Goal: Find specific page/section: Find specific page/section

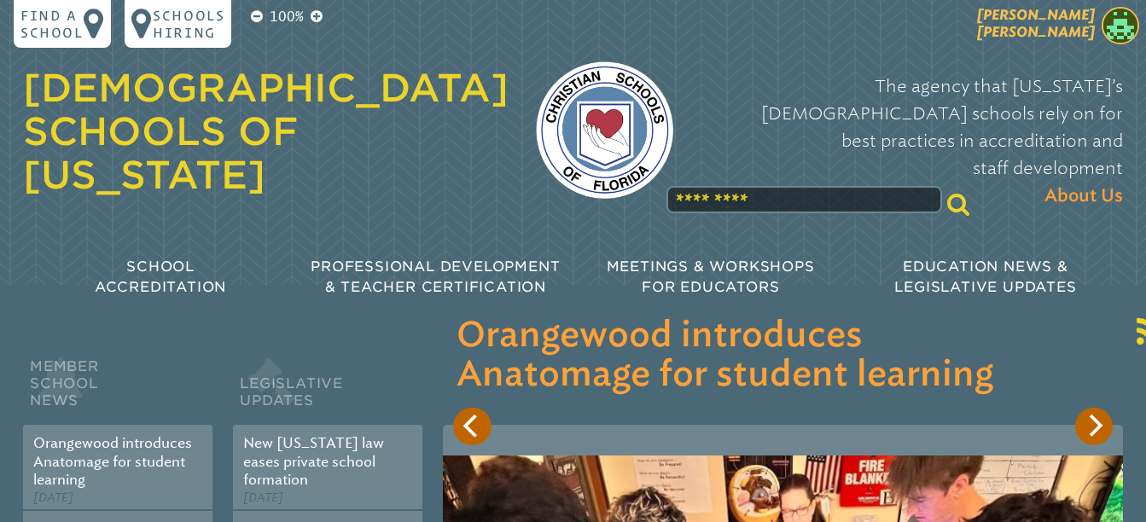
click at [1062, 28] on span "Cynthia Santarelli" at bounding box center [1036, 23] width 118 height 33
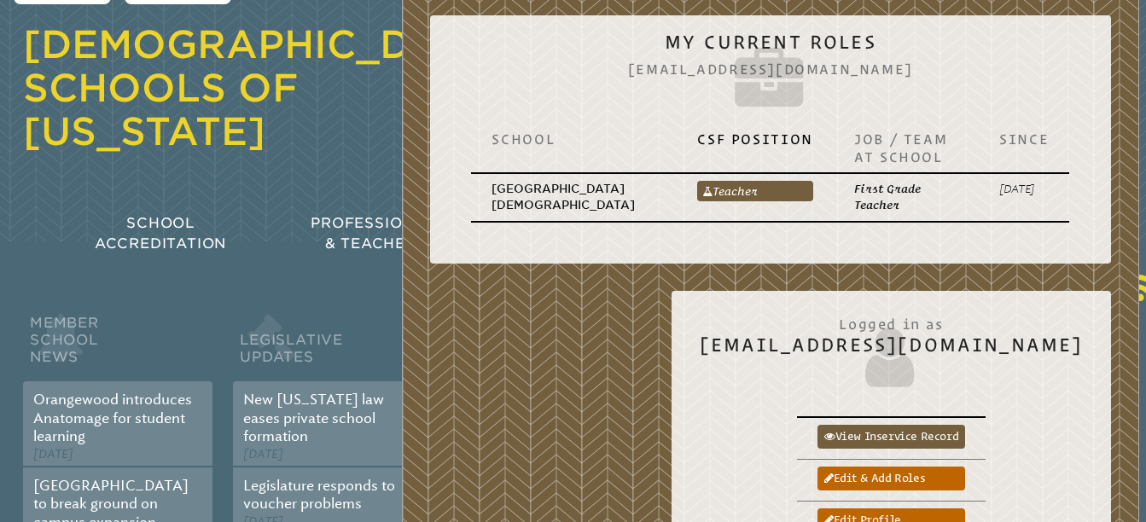
scroll to position [85, 0]
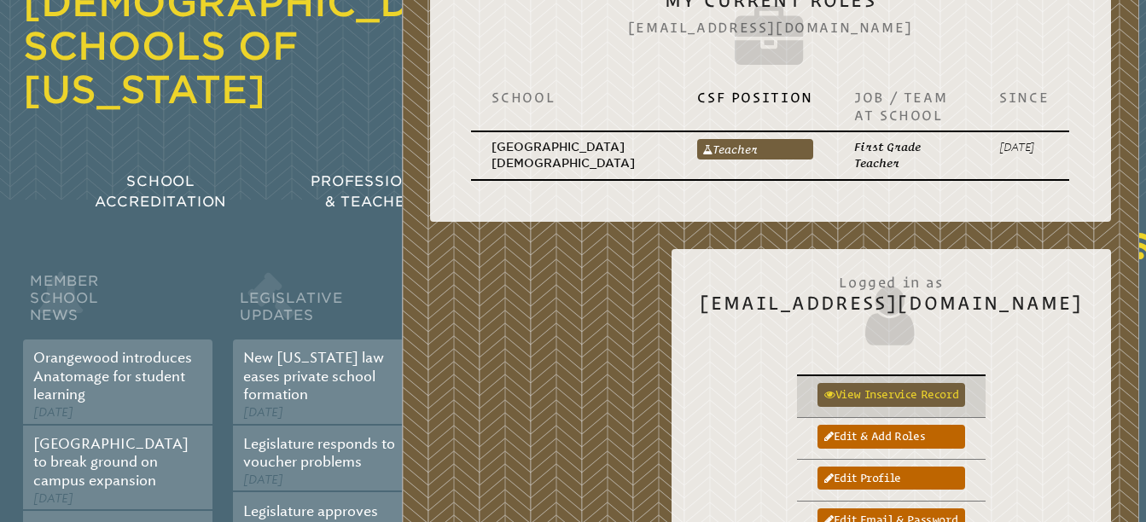
click at [965, 390] on link "View inservice record" at bounding box center [891, 395] width 148 height 24
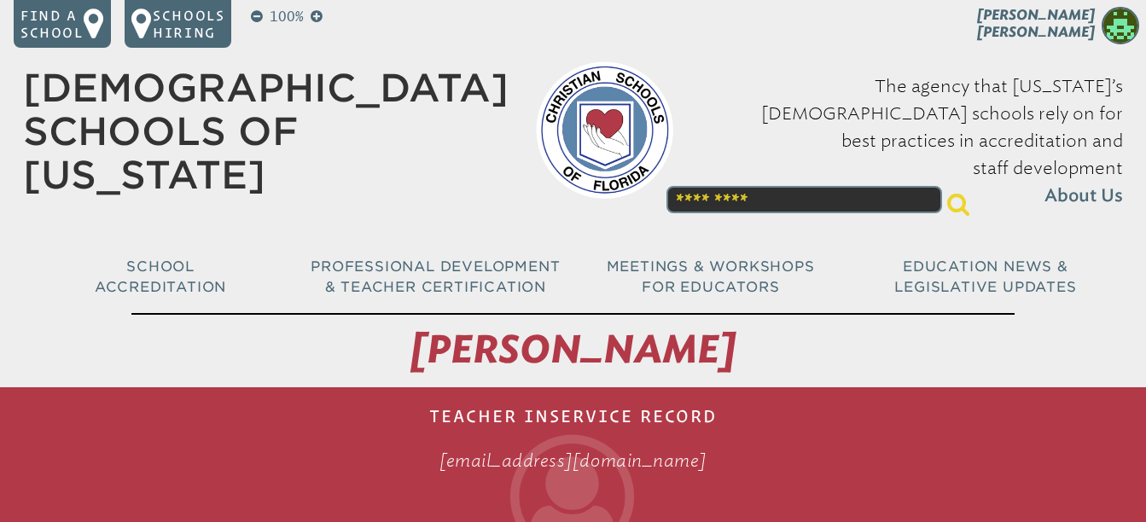
click at [803, 186] on input "text" at bounding box center [803, 199] width 275 height 27
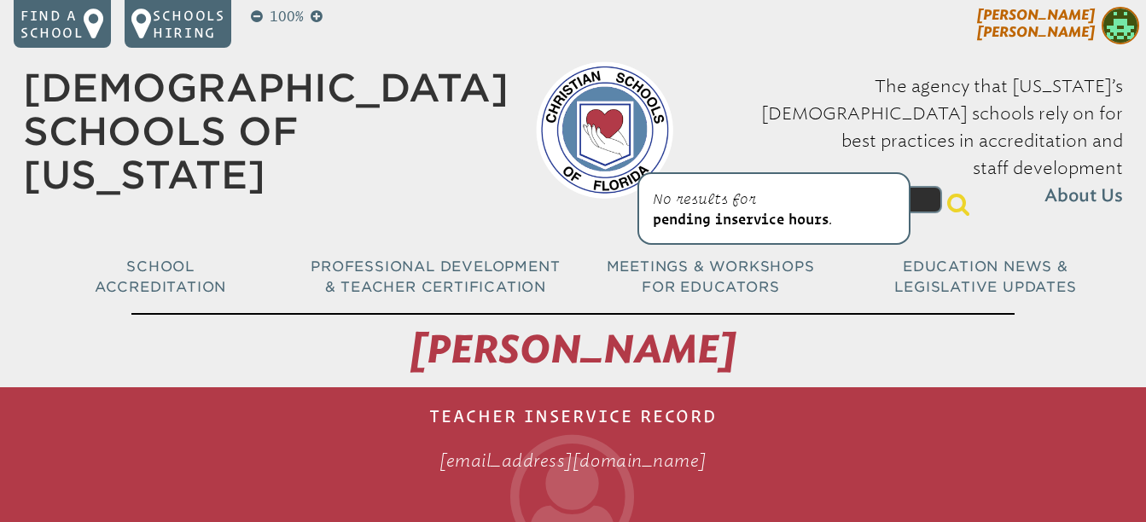
type input "**********"
click at [884, 29] on p "Cynthia Santarelli" at bounding box center [1005, 28] width 282 height 42
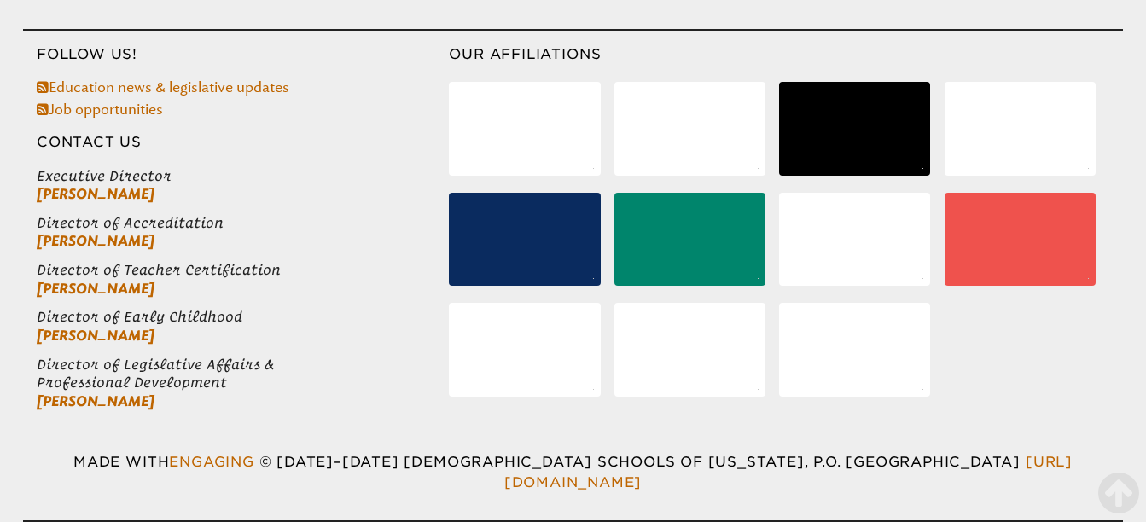
scroll to position [6726, 0]
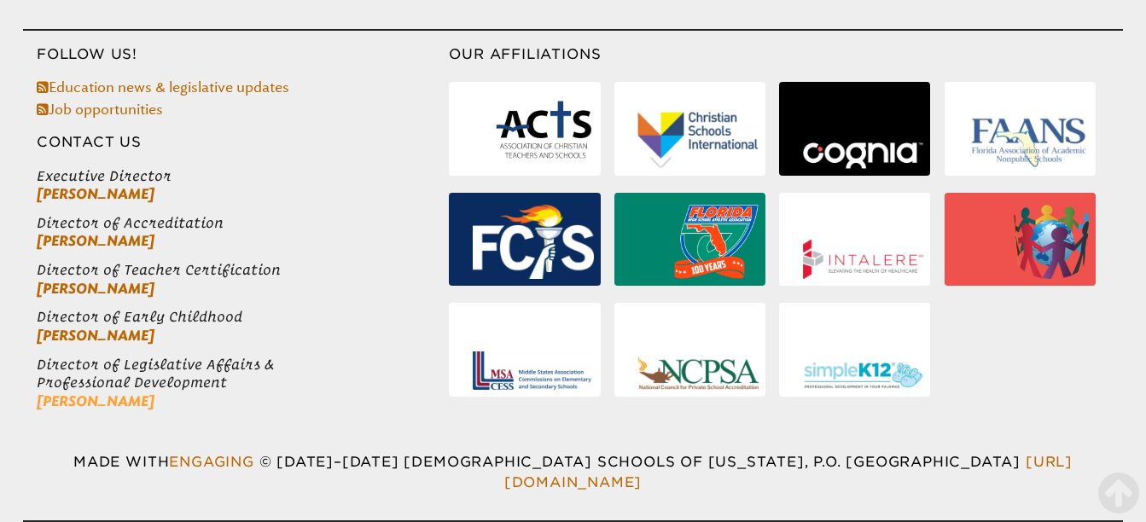
click at [154, 410] on link "[PERSON_NAME]" at bounding box center [96, 401] width 118 height 16
click at [307, 145] on div "Follow Us! Education news & legislative updates Job opportunities Contact Us Ex…" at bounding box center [236, 228] width 427 height 394
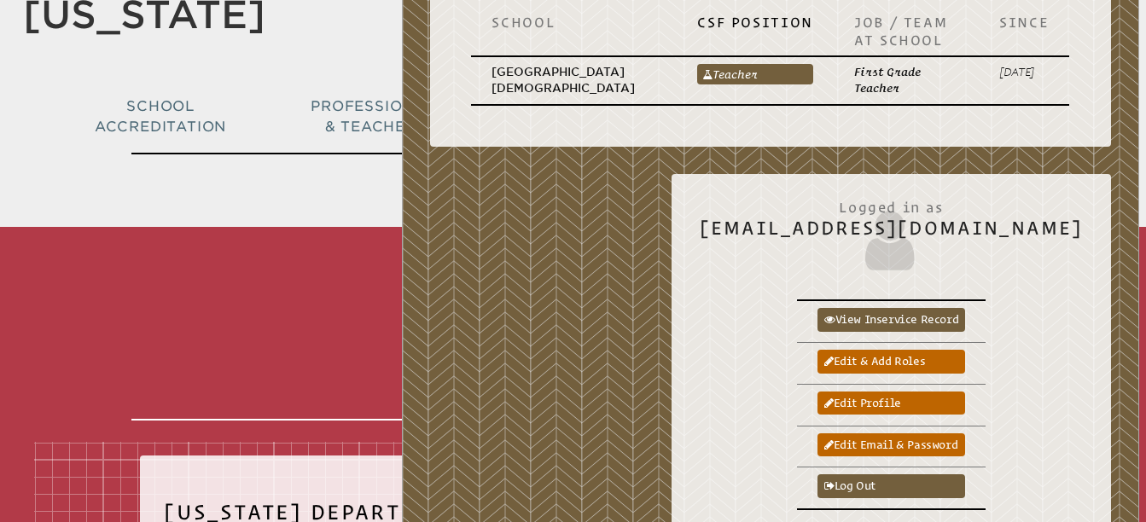
scroll to position [0, 0]
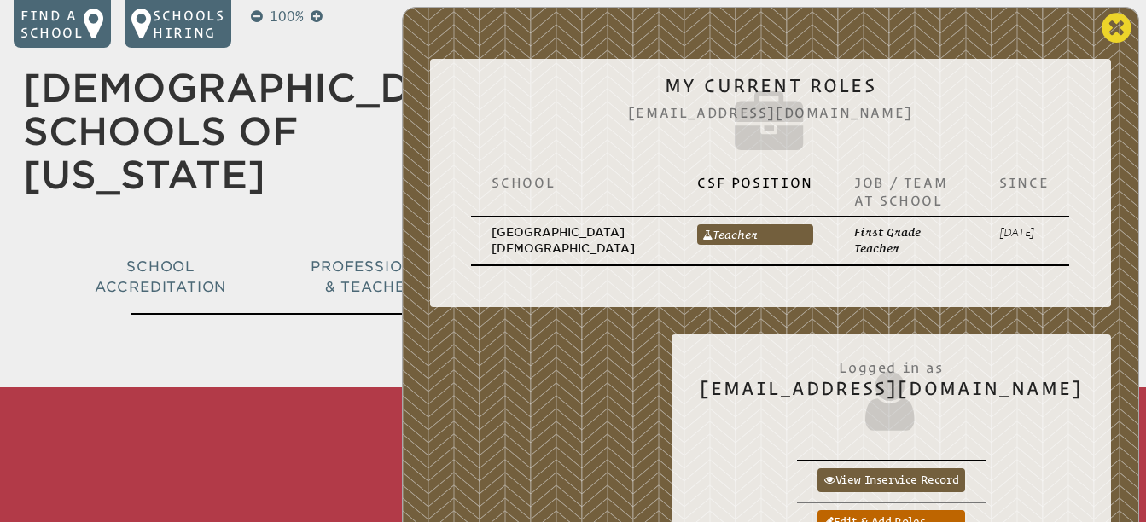
click at [1116, 31] on icon at bounding box center [1117, 28] width 30 height 34
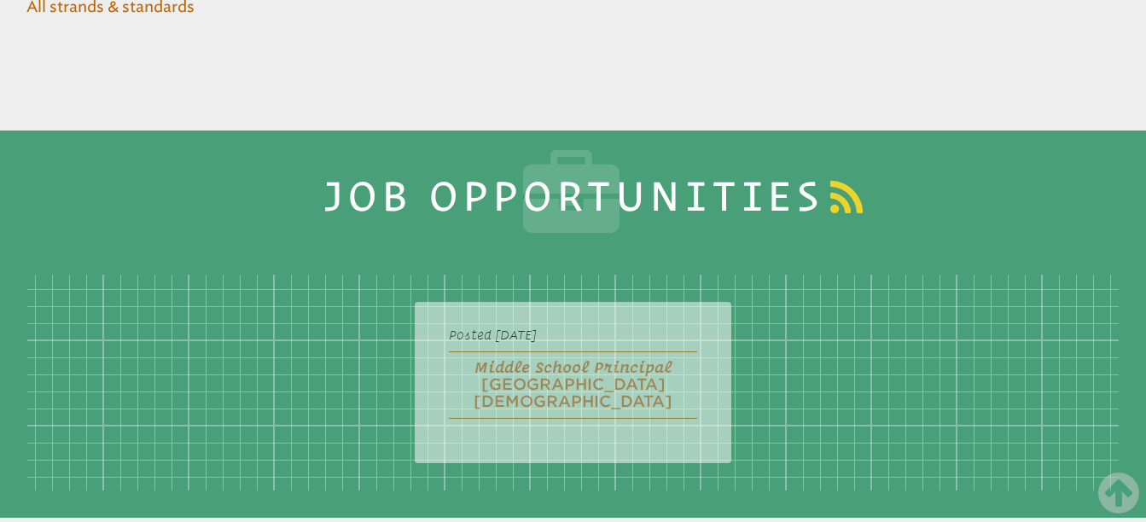
scroll to position [8148, 0]
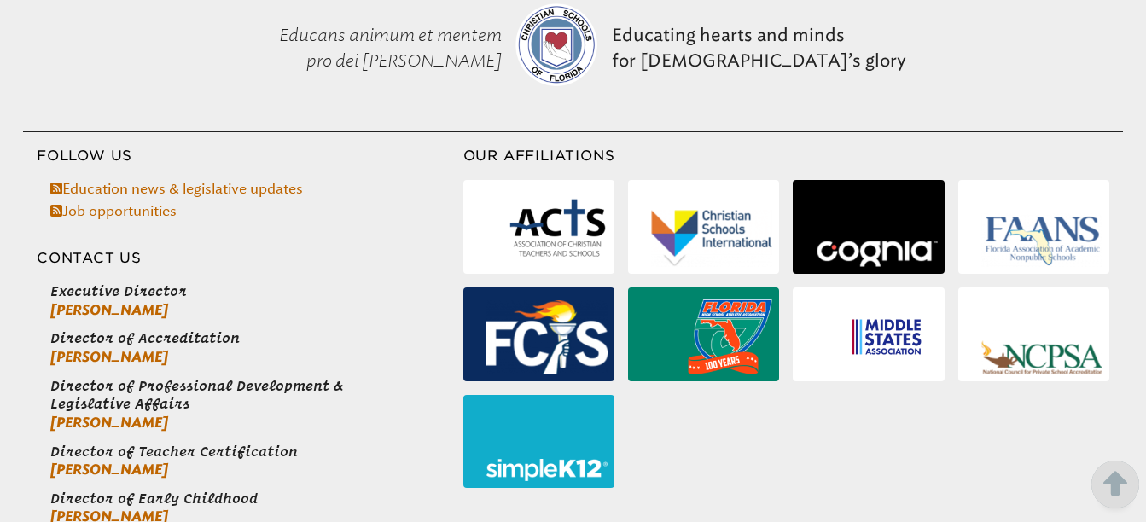
scroll to position [1725, 0]
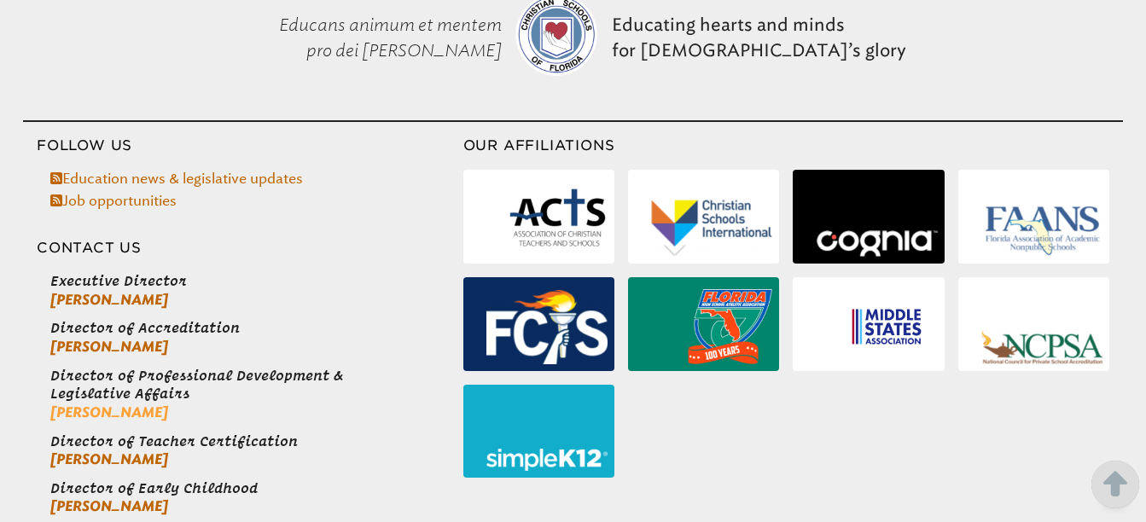
click at [151, 404] on link "[PERSON_NAME]" at bounding box center [109, 412] width 118 height 16
click at [283, 148] on div "Follow Us Education news & legislative updates Job opportunities Contact Us Exe…" at bounding box center [250, 326] width 427 height 408
click at [90, 451] on link "[PERSON_NAME]" at bounding box center [109, 459] width 118 height 16
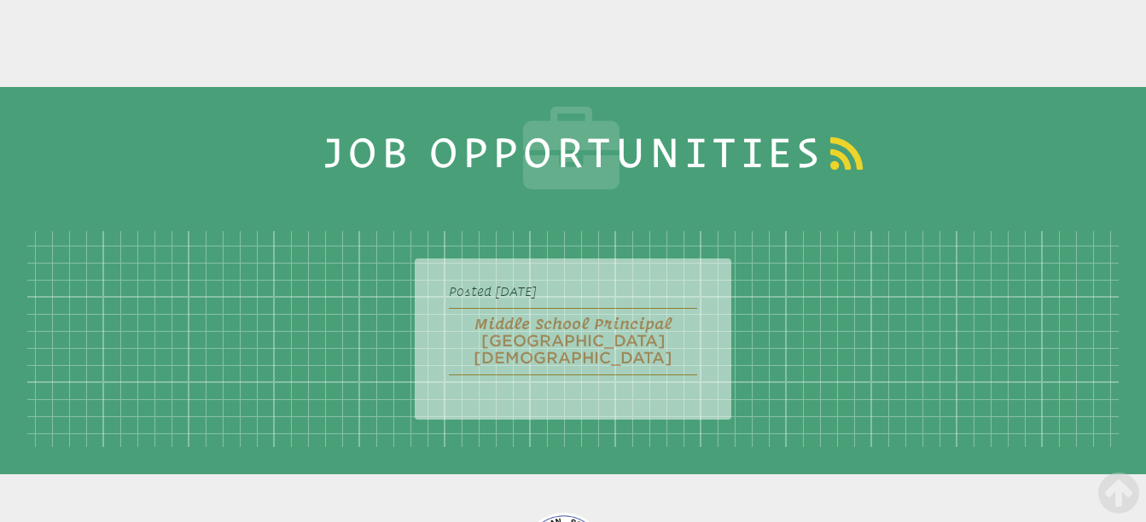
scroll to position [8148, 0]
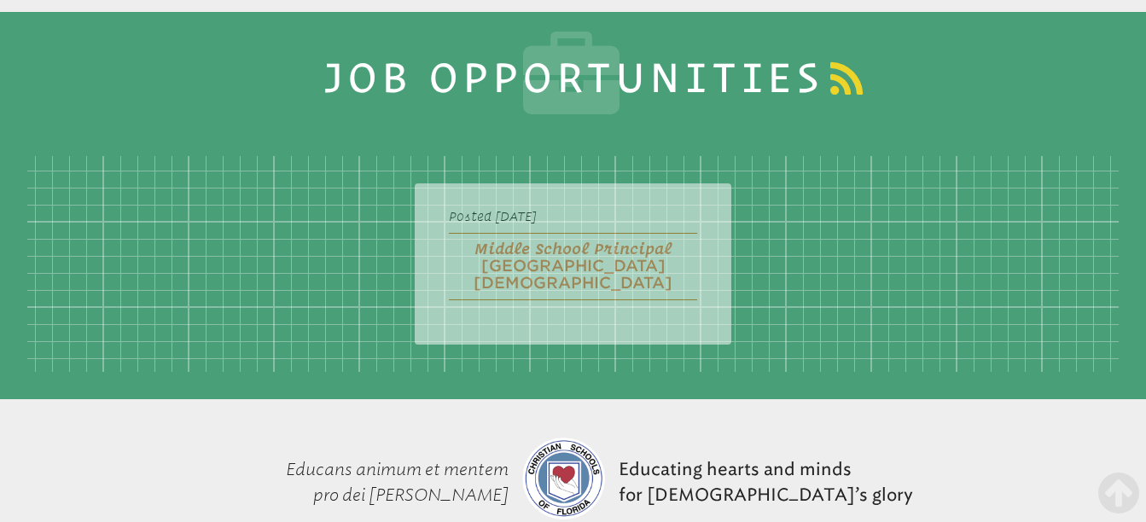
click at [832, 414] on p "Educating hearts and minds for God’s glory" at bounding box center [766, 482] width 308 height 137
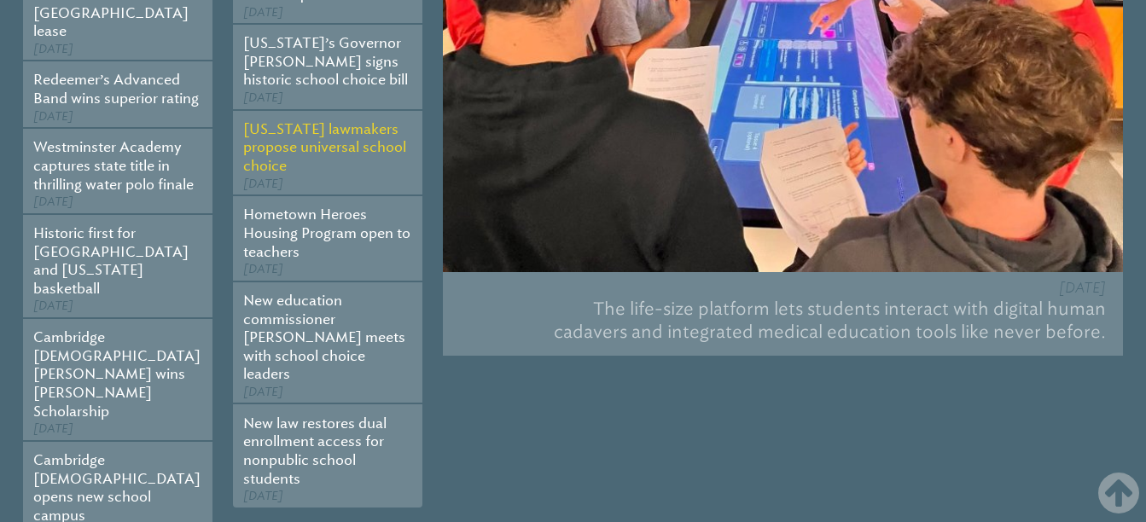
scroll to position [0, 0]
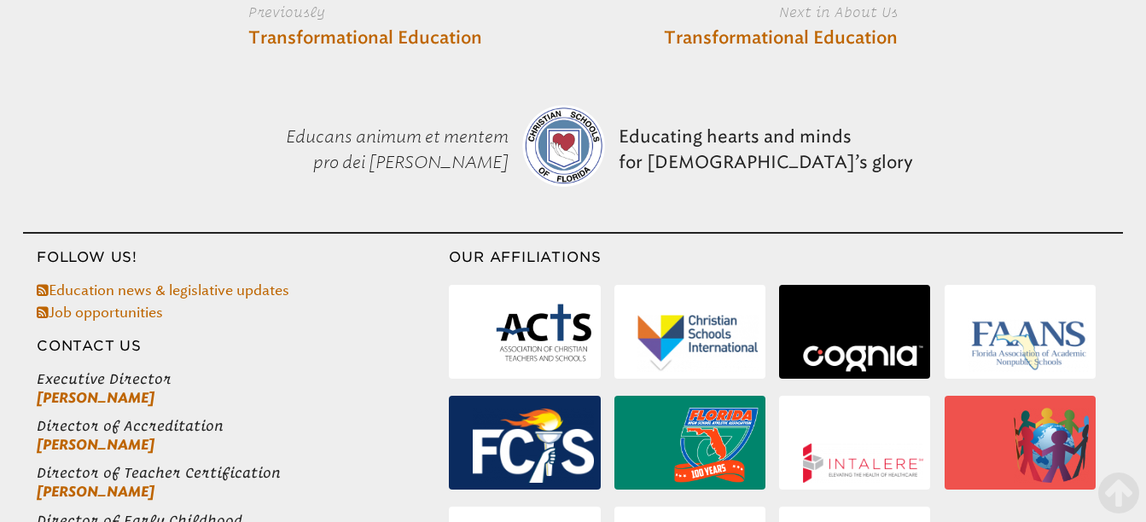
scroll to position [1407, 0]
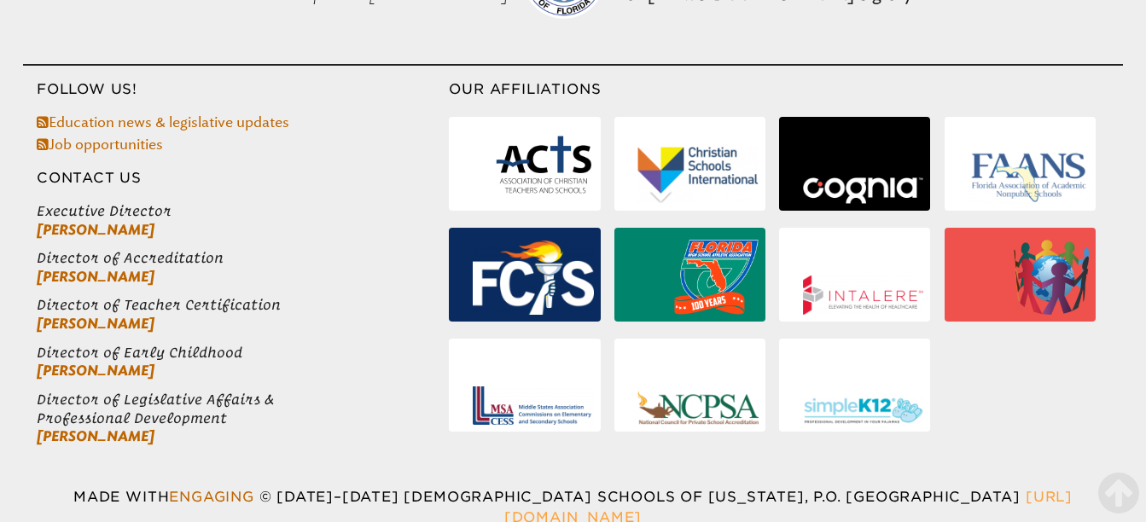
click at [997, 489] on link "[URL][DOMAIN_NAME]" at bounding box center [788, 507] width 568 height 37
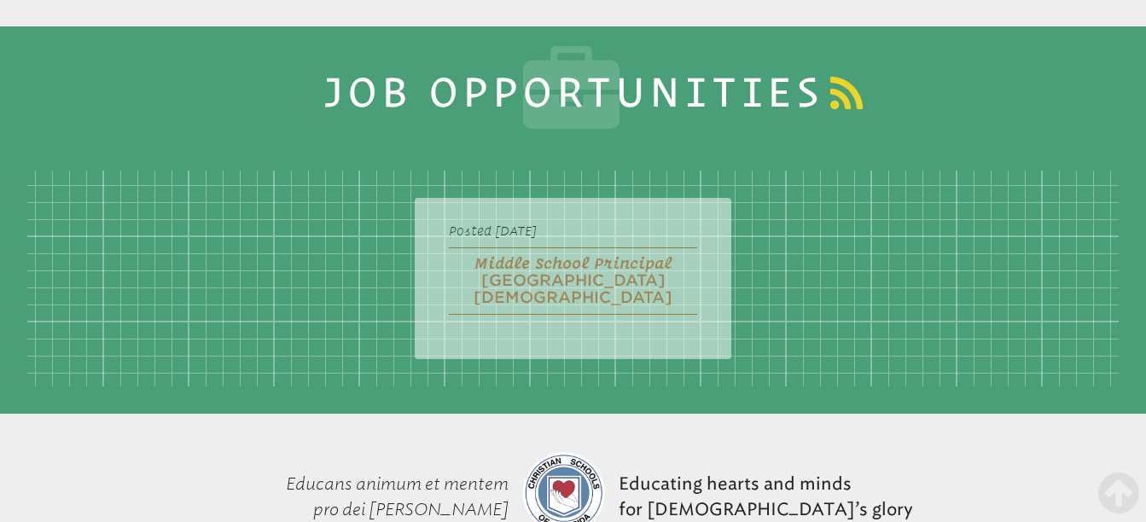
scroll to position [8148, 0]
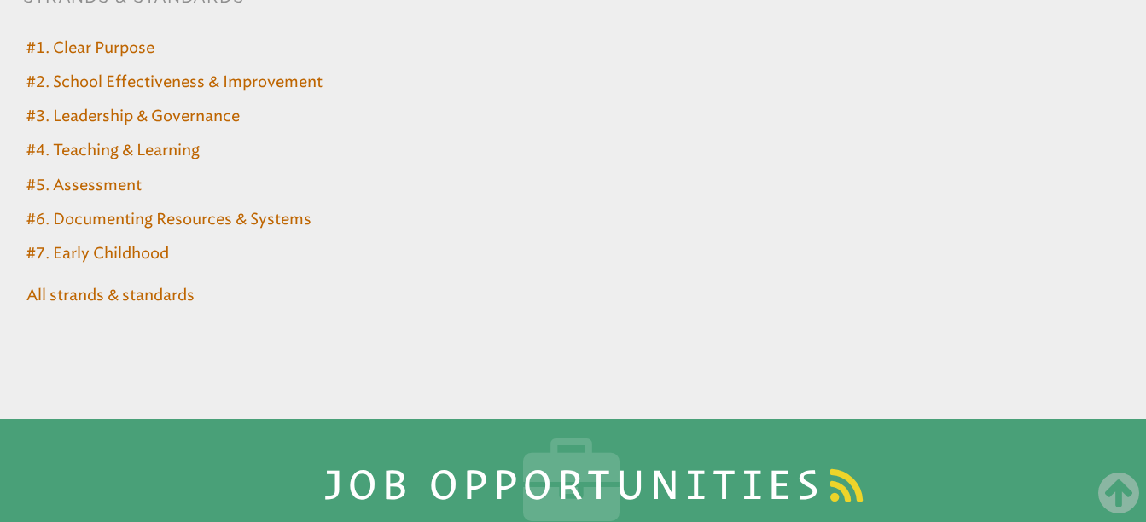
scroll to position [7721, 0]
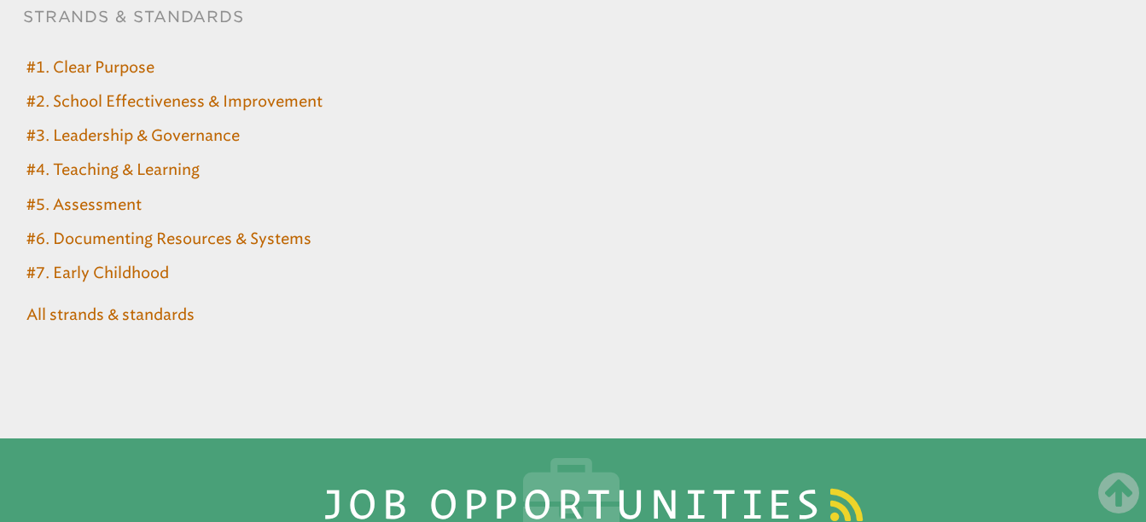
click at [887, 459] on icon at bounding box center [572, 507] width 883 height 96
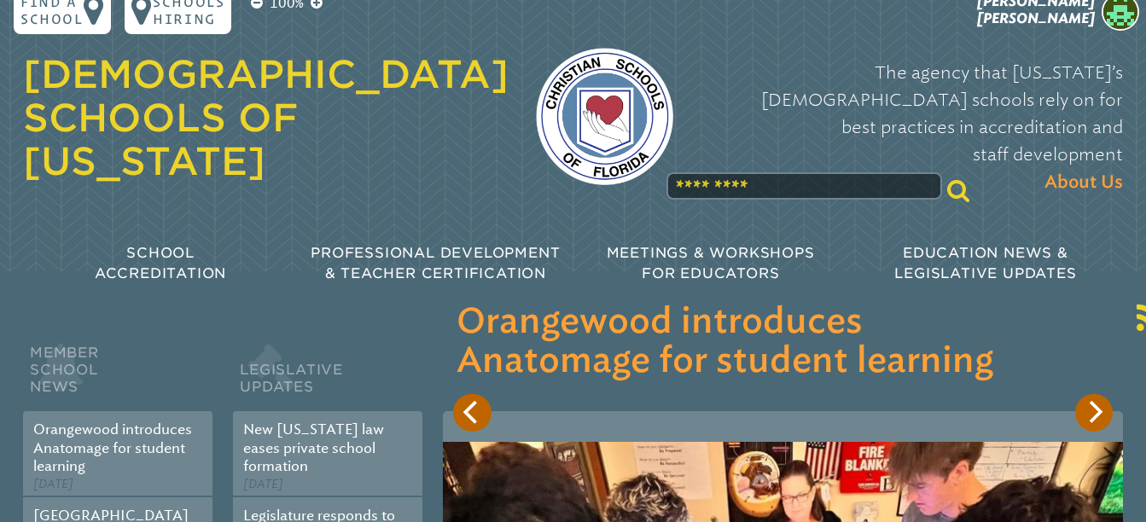
scroll to position [0, 0]
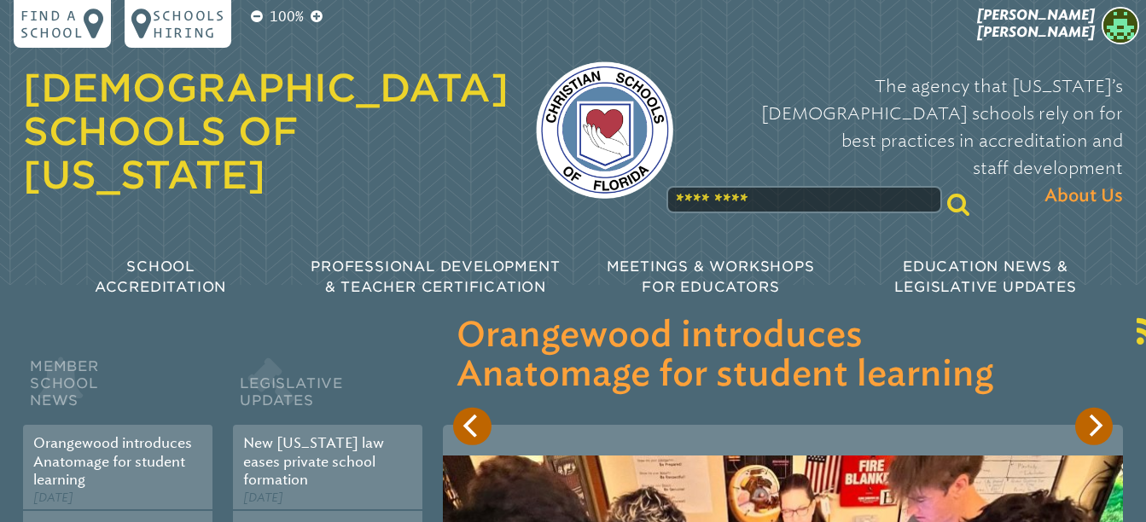
click at [706, 186] on input "text" at bounding box center [803, 199] width 275 height 27
type input "**********"
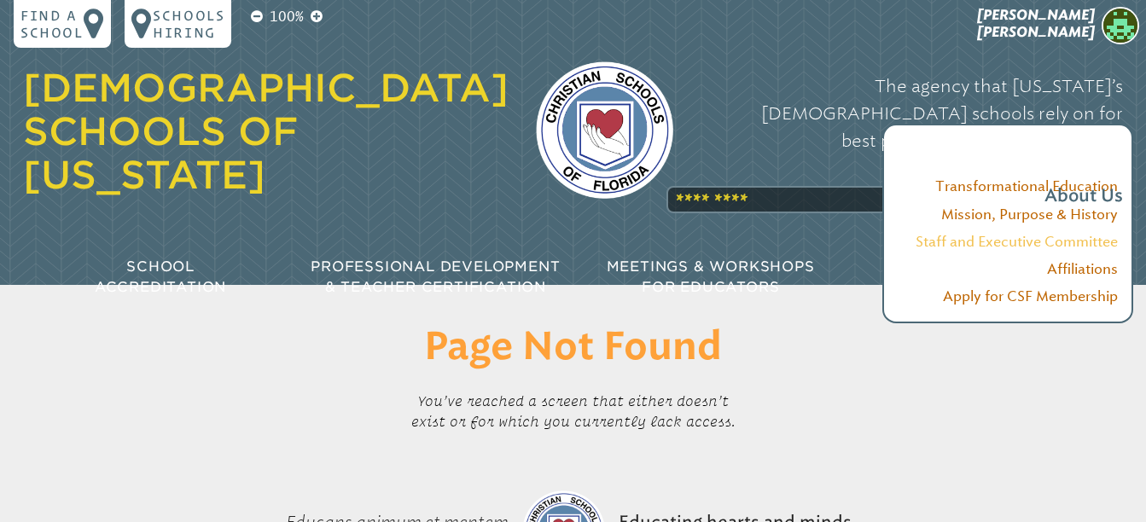
click at [1082, 238] on link "Staff and Executive Committee" at bounding box center [1017, 242] width 202 height 16
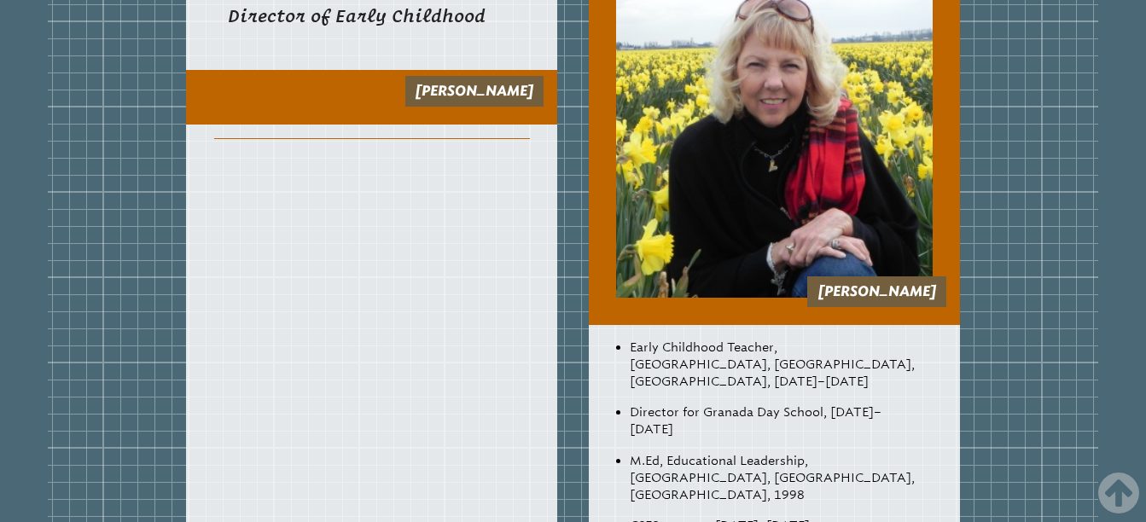
scroll to position [1792, 0]
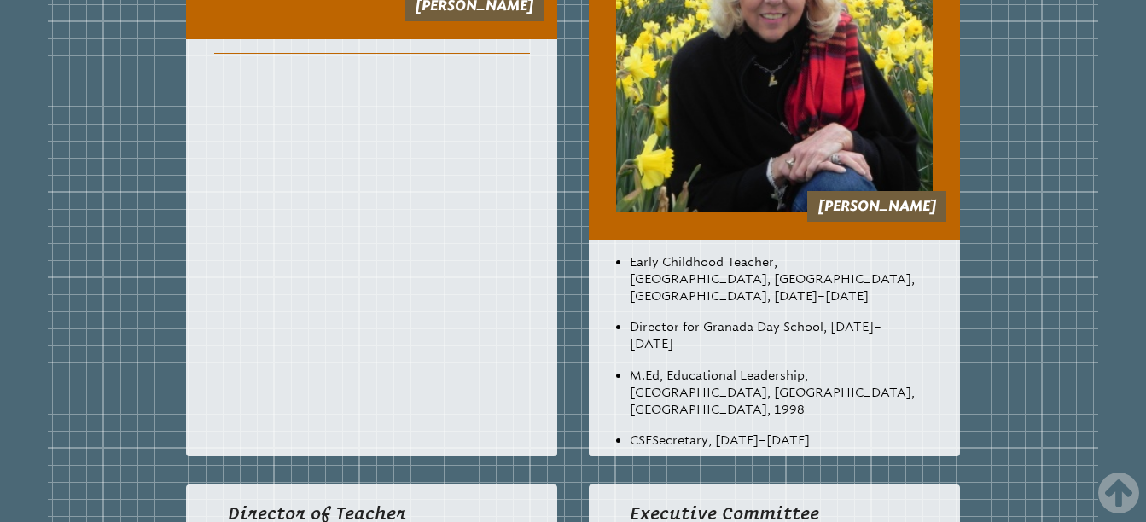
click at [851, 206] on link "[PERSON_NAME]" at bounding box center [877, 206] width 118 height 16
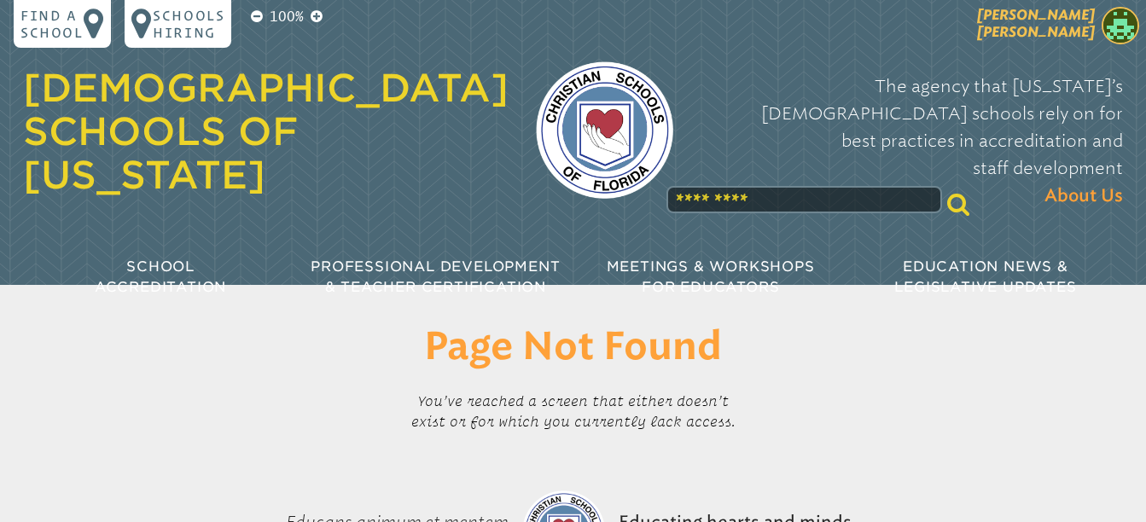
click at [1111, 22] on img at bounding box center [1121, 26] width 38 height 38
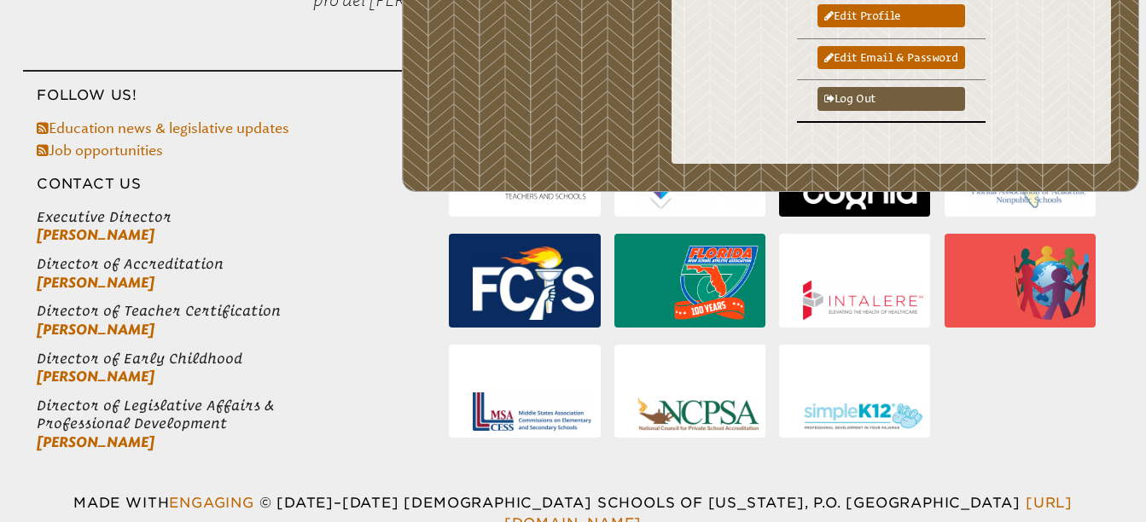
scroll to position [561, 0]
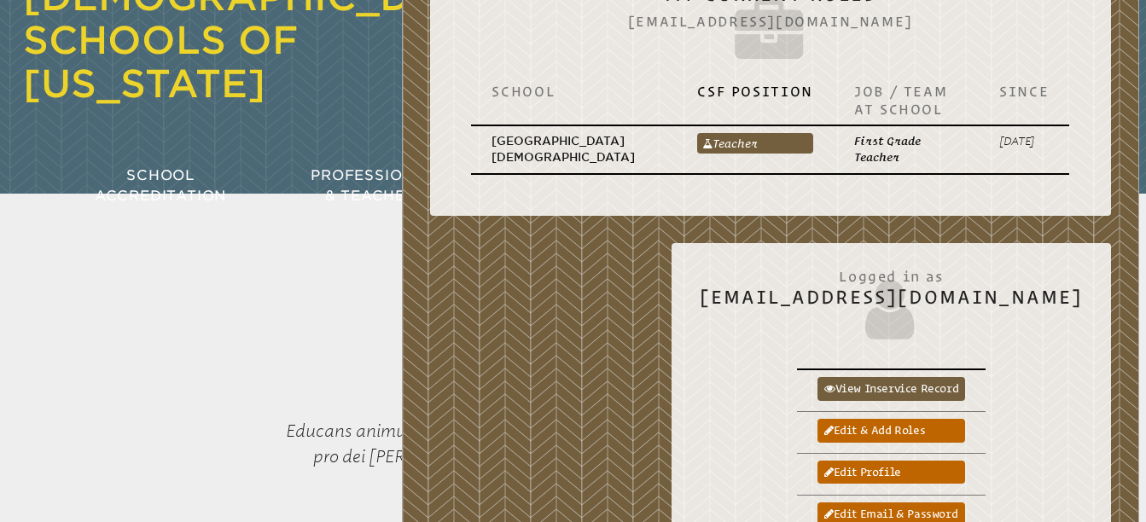
scroll to position [0, 0]
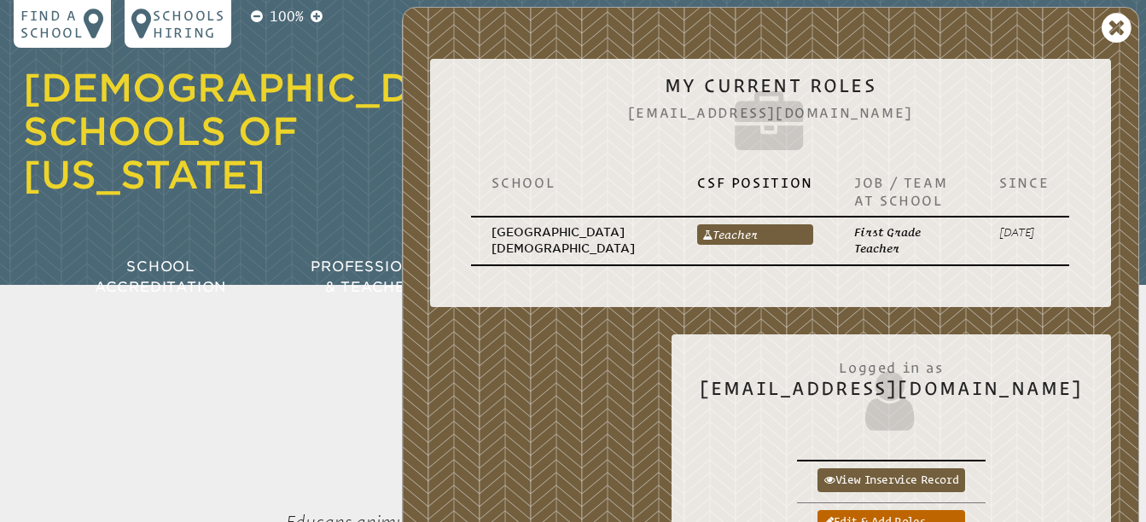
click at [301, 142] on h1 "[DEMOGRAPHIC_DATA] Schools of [US_STATE]" at bounding box center [266, 132] width 486 height 131
click at [1114, 20] on icon at bounding box center [1117, 28] width 30 height 34
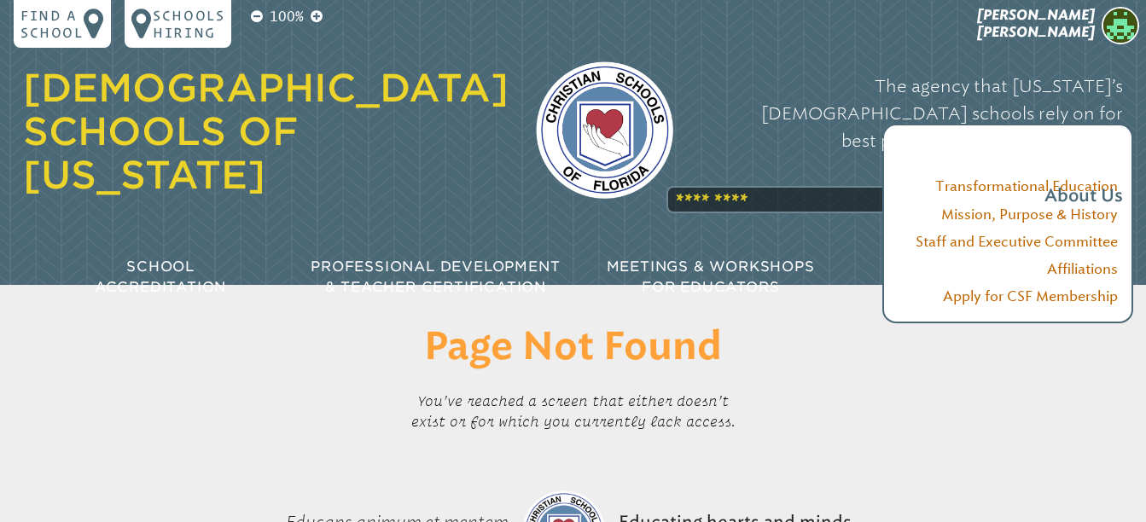
click at [750, 153] on p "The agency that [US_STATE]’s [DEMOGRAPHIC_DATA] schools rely on for best practi…" at bounding box center [912, 141] width 422 height 137
click at [741, 160] on div "The agency that [US_STATE]’s [DEMOGRAPHIC_DATA] schools rely on for best practi…" at bounding box center [912, 141] width 422 height 172
click at [703, 154] on div "The agency that [US_STATE]’s [DEMOGRAPHIC_DATA] schools rely on for best practi…" at bounding box center [912, 141] width 422 height 172
click at [701, 160] on div "The agency that [US_STATE]’s [DEMOGRAPHIC_DATA] schools rely on for best practi…" at bounding box center [912, 141] width 422 height 172
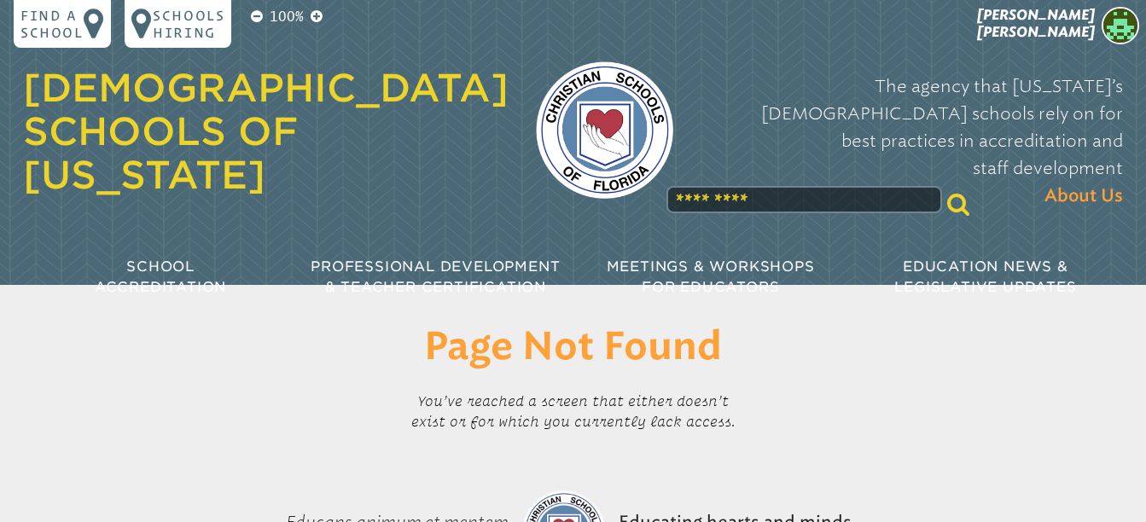
click at [839, 30] on div "[DEMOGRAPHIC_DATA] Schools of [US_STATE] The agency that [US_STATE]’s [DEMOGRAP…" at bounding box center [573, 111] width 1100 height 223
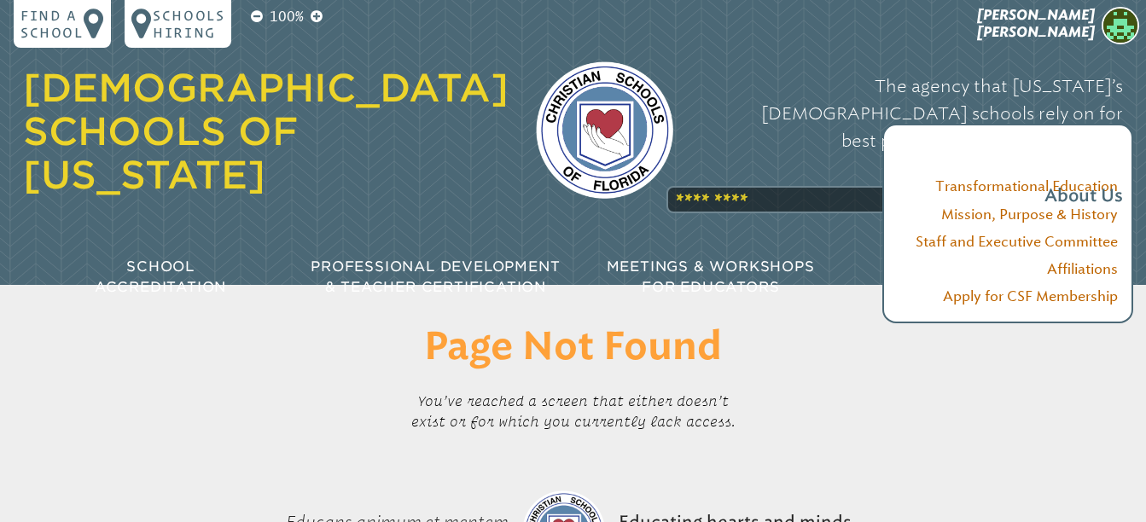
click at [758, 159] on div "The agency that [US_STATE]’s [DEMOGRAPHIC_DATA] schools rely on for best practi…" at bounding box center [912, 141] width 422 height 172
click at [703, 162] on div "The agency that [US_STATE]’s [DEMOGRAPHIC_DATA] schools rely on for best practi…" at bounding box center [912, 141] width 422 height 172
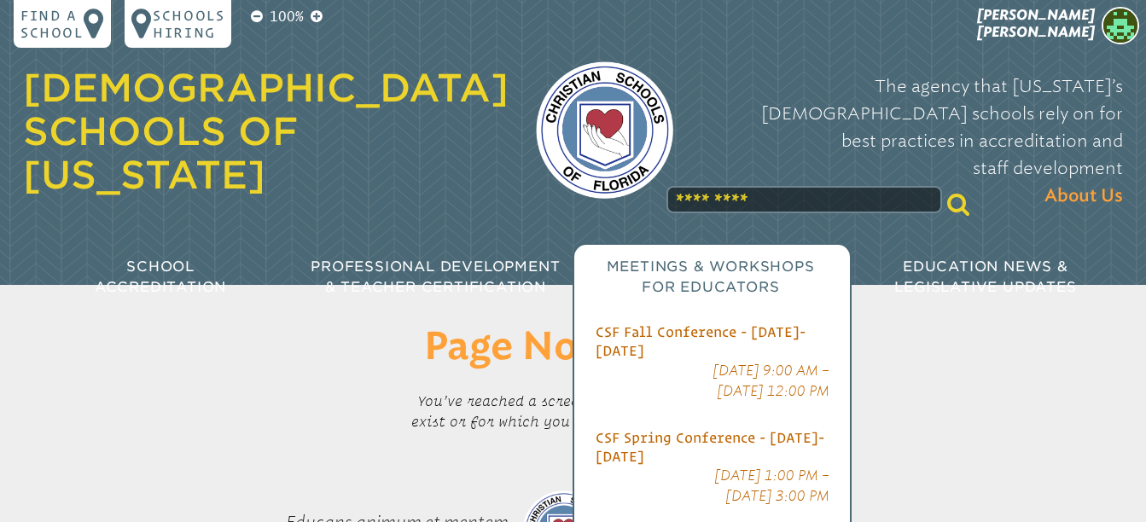
click at [691, 259] on span "Meetings & Workshops for Educators" at bounding box center [711, 277] width 208 height 37
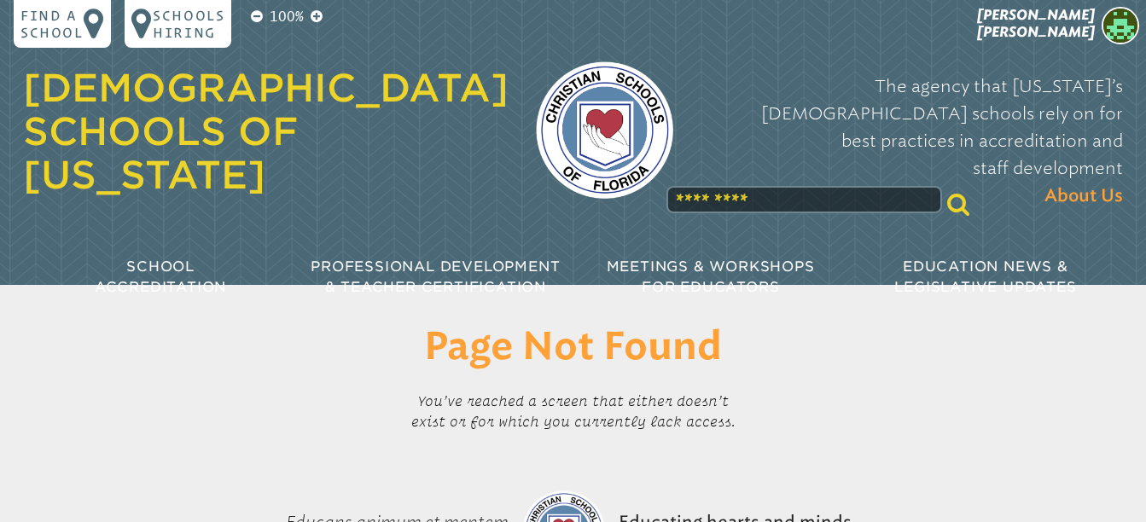
click at [708, 186] on input "text" at bounding box center [803, 199] width 275 height 27
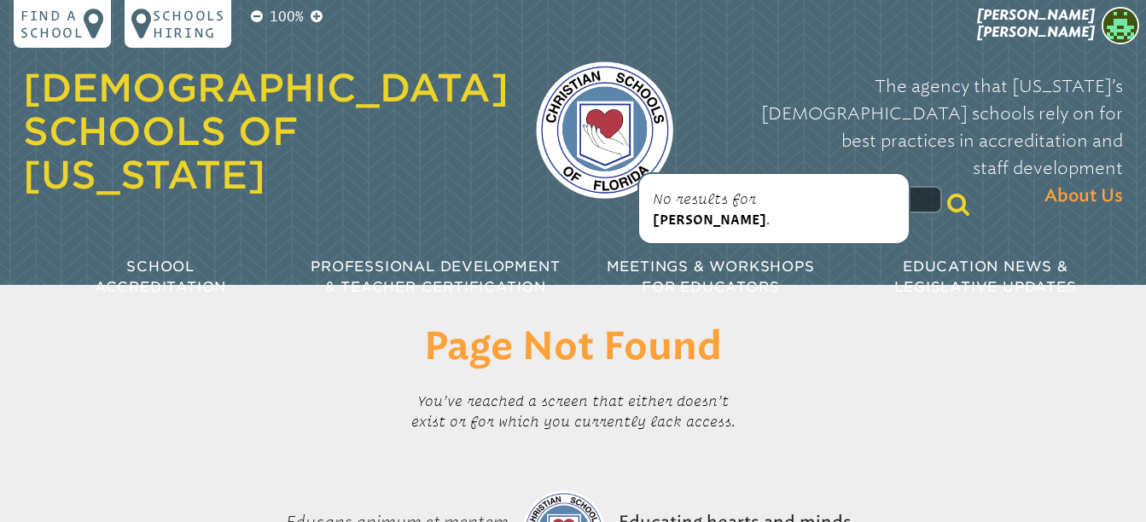
click at [666, 186] on input "**********" at bounding box center [803, 199] width 275 height 27
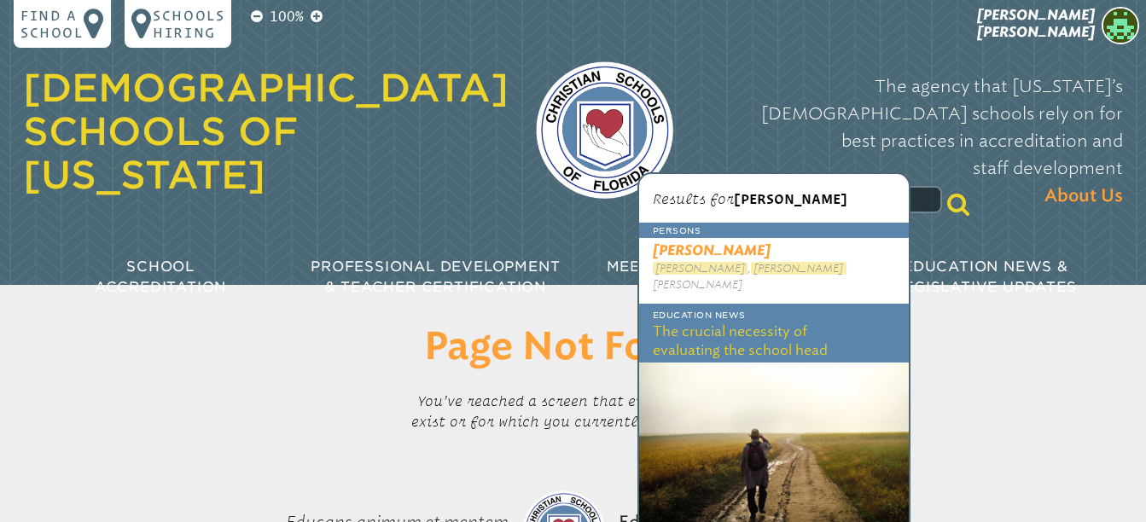
type input "**********"
click at [716, 248] on span "[PERSON_NAME]" at bounding box center [712, 250] width 118 height 16
